Goal: Navigation & Orientation: Find specific page/section

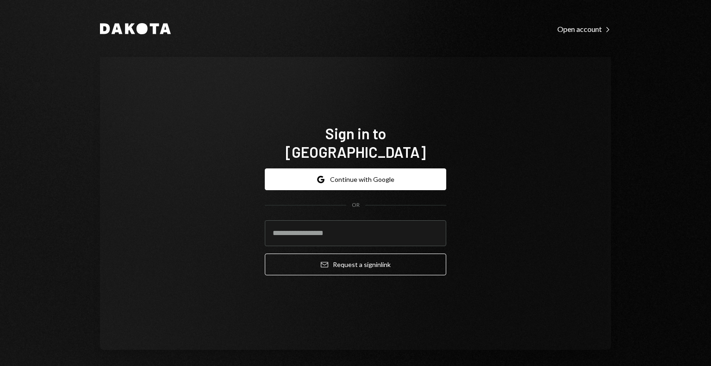
type input "**********"
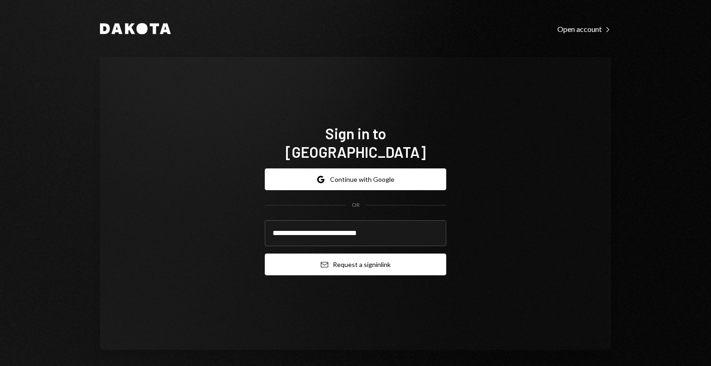
click at [308, 261] on button "Email Request a sign in link" at bounding box center [355, 265] width 181 height 22
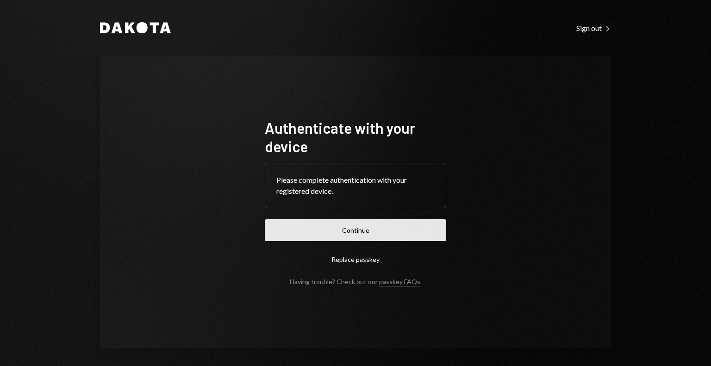
click at [324, 230] on button "Continue" at bounding box center [355, 230] width 181 height 22
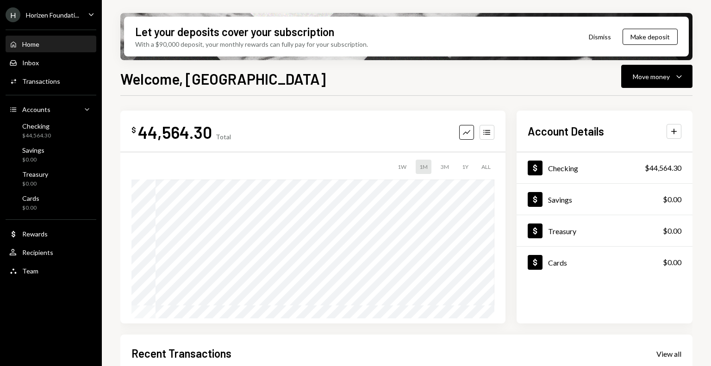
click at [64, 17] on div "Horizen Foundati..." at bounding box center [52, 15] width 53 height 8
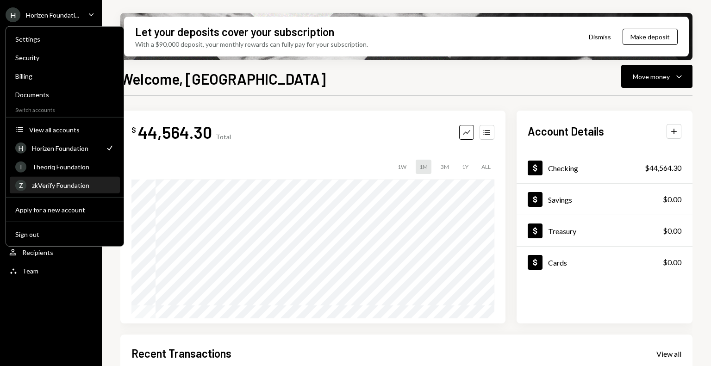
click at [68, 180] on div "Z zkVerify Foundation" at bounding box center [64, 186] width 99 height 16
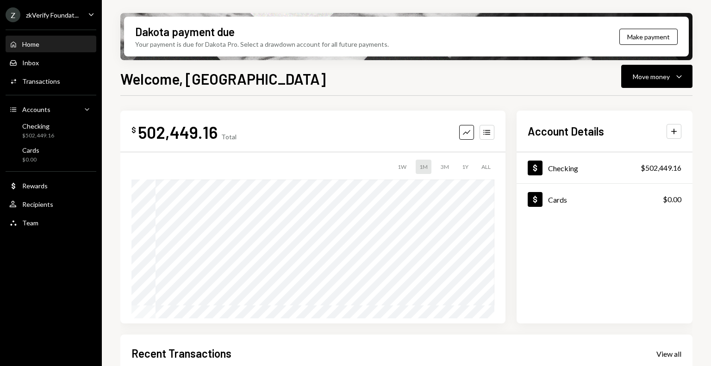
click at [178, 329] on div "$ 502,449.16 Total Graph Accounts 1W 1M 3M 1Y ALL $171,234.99 [DATE] Account De…" at bounding box center [406, 340] width 572 height 458
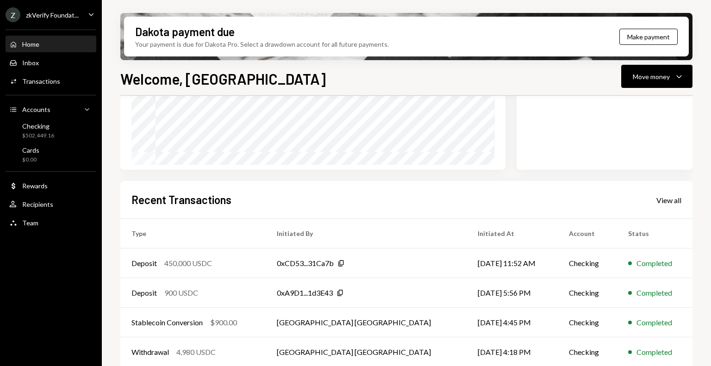
scroll to position [160, 0]
